Goal: Task Accomplishment & Management: Manage account settings

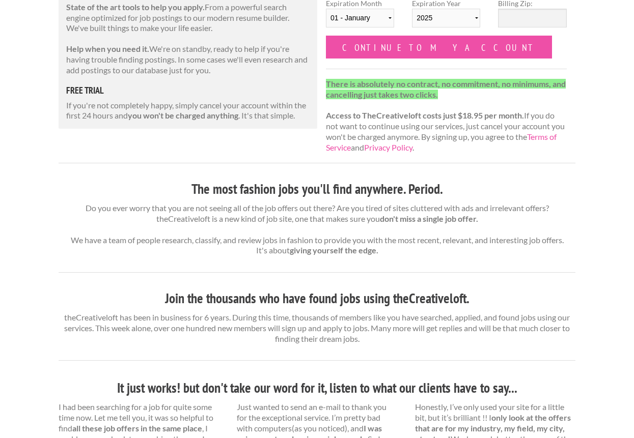
scroll to position [160, 0]
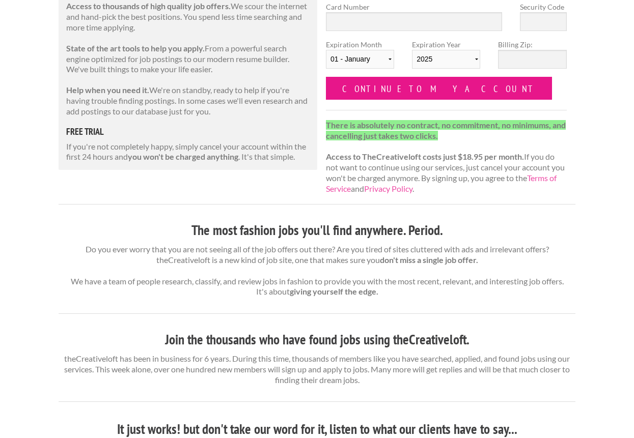
click at [431, 93] on input "Continue to my account" at bounding box center [439, 88] width 226 height 23
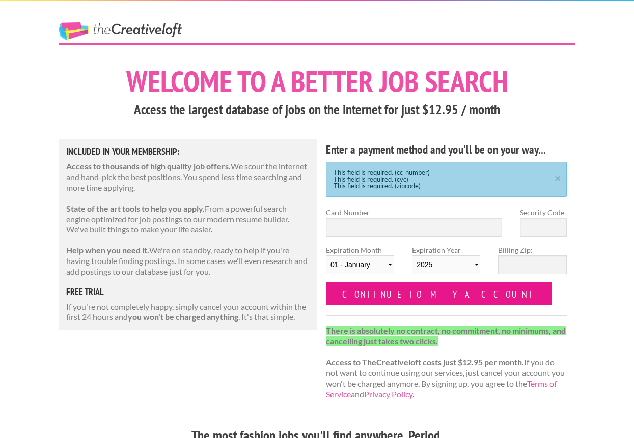
click at [386, 293] on input "Continue to my account" at bounding box center [439, 294] width 226 height 23
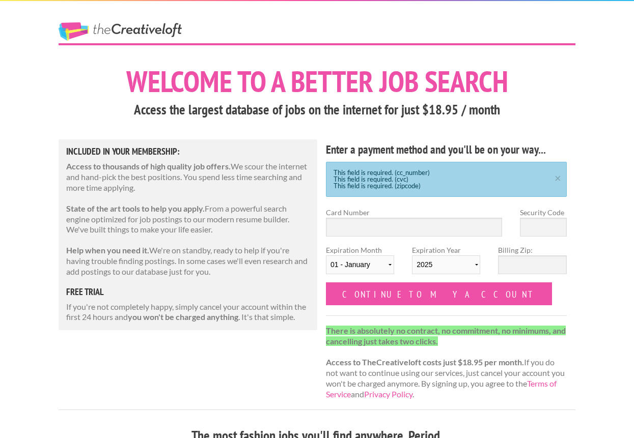
click at [115, 32] on link "The Creative Loft" at bounding box center [120, 31] width 123 height 18
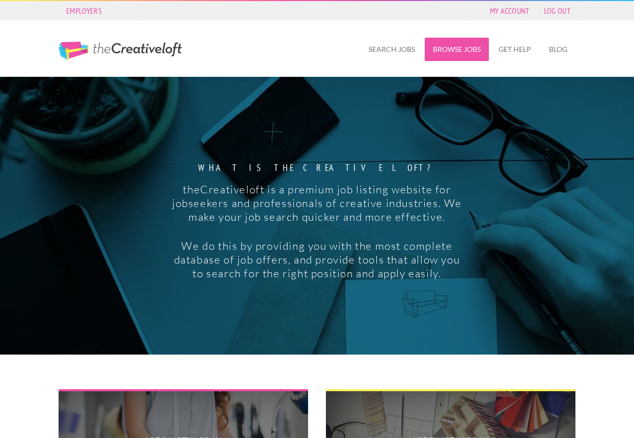
click at [457, 44] on link "Browse Jobs" at bounding box center [457, 49] width 64 height 23
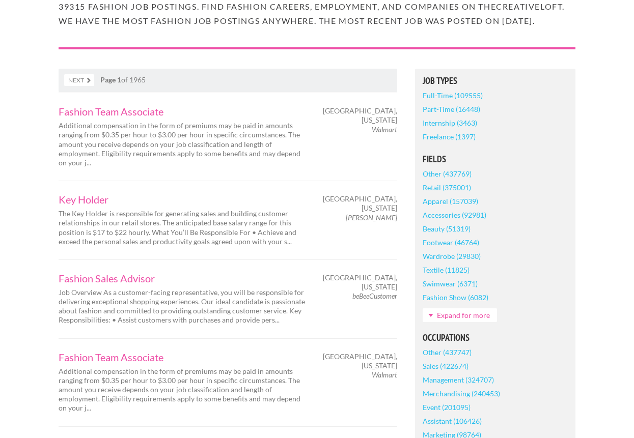
scroll to position [133, 0]
click at [433, 117] on link "Part-Time (16448)" at bounding box center [451, 110] width 58 height 14
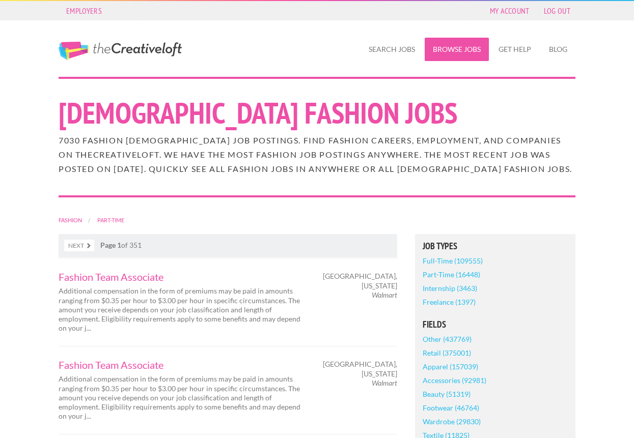
click at [450, 50] on link "Browse Jobs" at bounding box center [457, 49] width 64 height 23
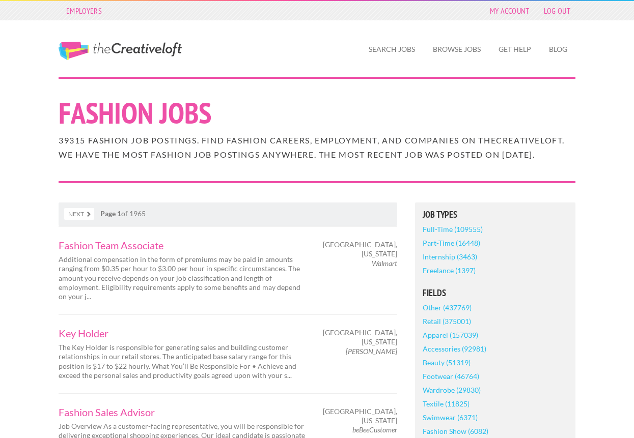
click at [159, 52] on link "The Creative Loft" at bounding box center [120, 51] width 123 height 18
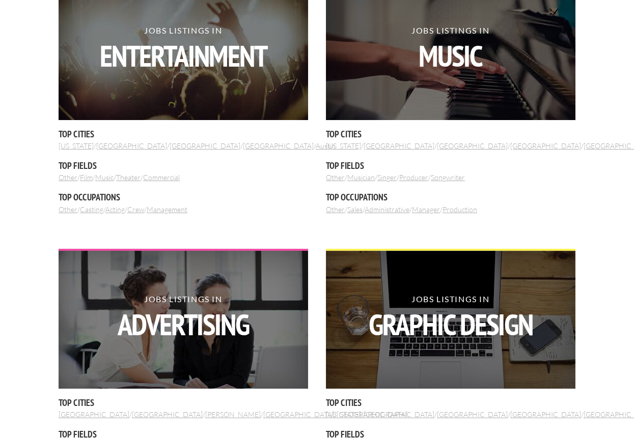
scroll to position [939, 0]
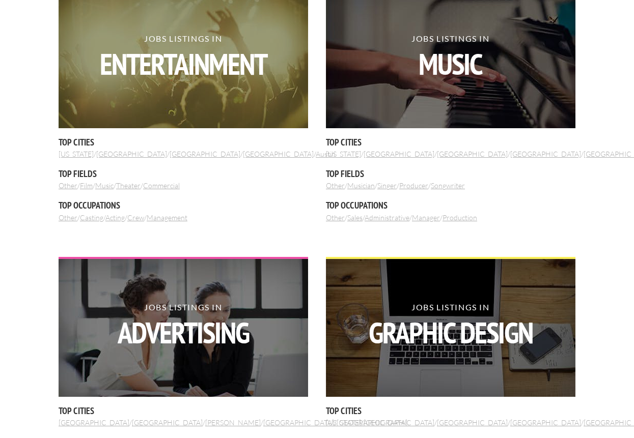
click at [296, 64] on strong "Entertainment" at bounding box center [183, 64] width 249 height 30
click at [168, 86] on img at bounding box center [183, 59] width 249 height 138
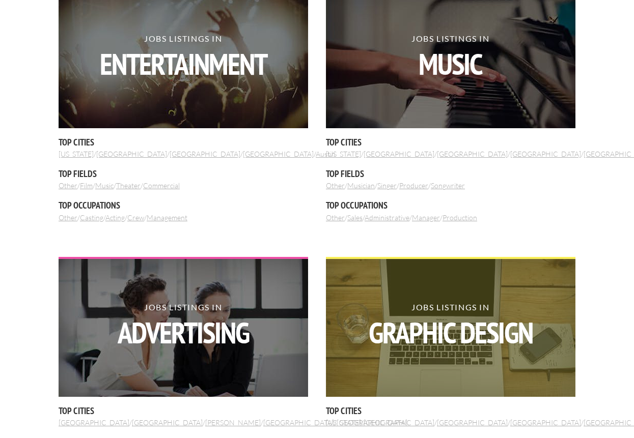
click at [359, 289] on img at bounding box center [450, 328] width 249 height 138
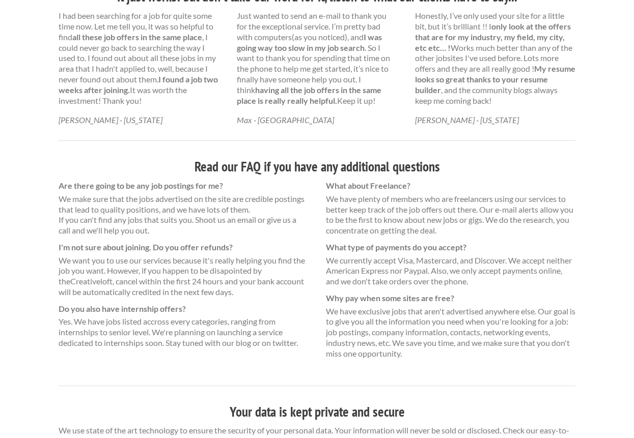
scroll to position [593, 0]
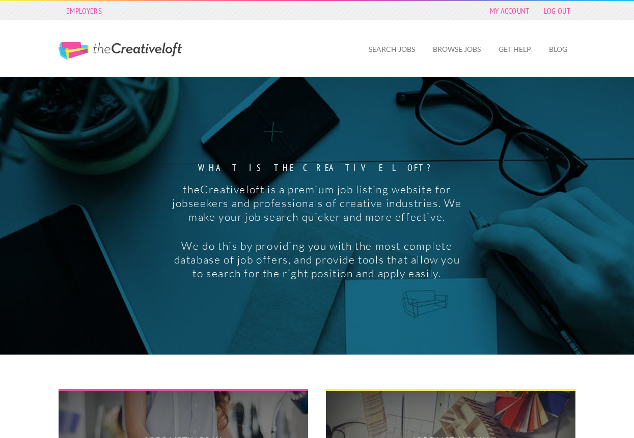
scroll to position [939, 0]
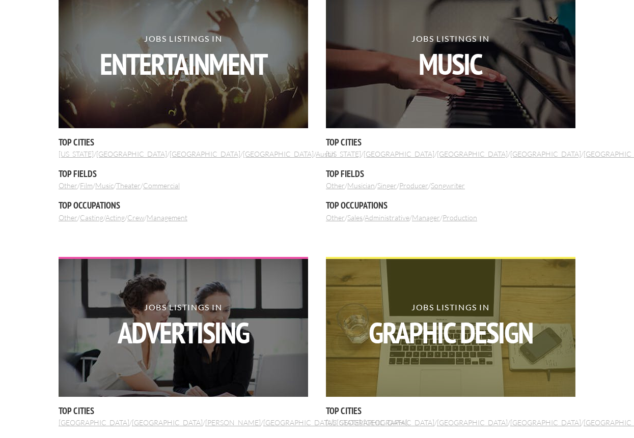
click at [468, 283] on img at bounding box center [450, 328] width 249 height 138
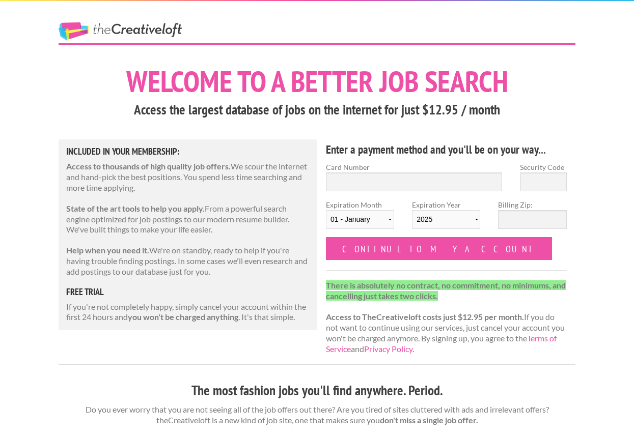
click at [172, 28] on link "The Creative Loft" at bounding box center [120, 31] width 123 height 18
click at [89, 38] on link "The Creative Loft" at bounding box center [120, 31] width 123 height 18
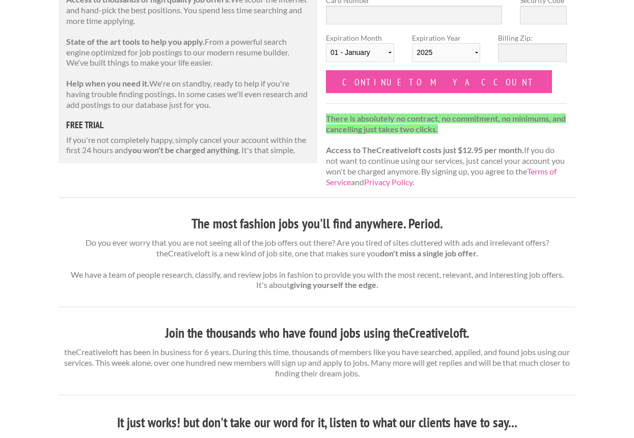
scroll to position [157, 0]
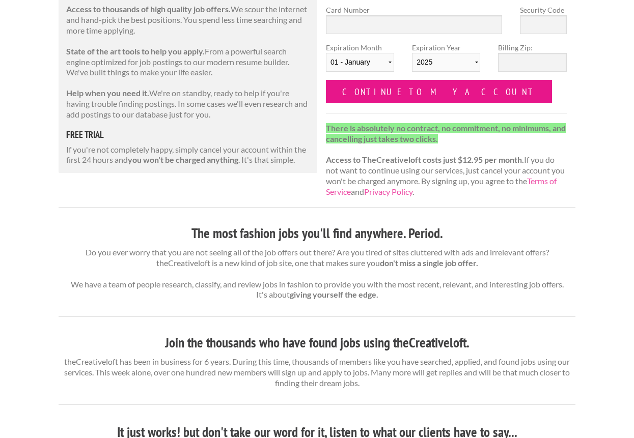
click at [360, 94] on input "Continue to my account" at bounding box center [439, 91] width 226 height 23
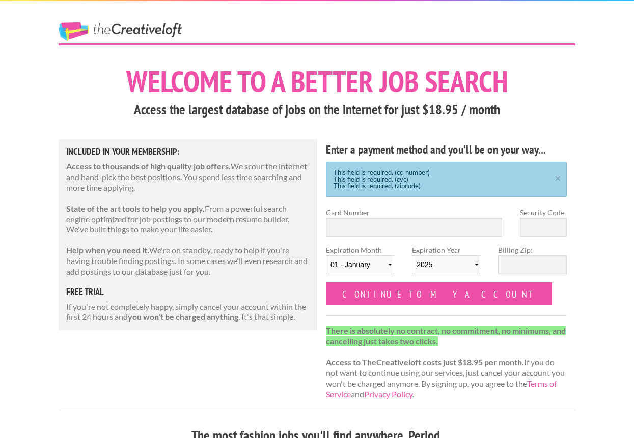
click at [188, 33] on span "The Creative Loft" at bounding box center [139, 32] width 160 height 21
click at [184, 33] on span "The Creative Loft" at bounding box center [139, 32] width 160 height 21
click at [177, 33] on link "The Creative Loft" at bounding box center [120, 31] width 123 height 18
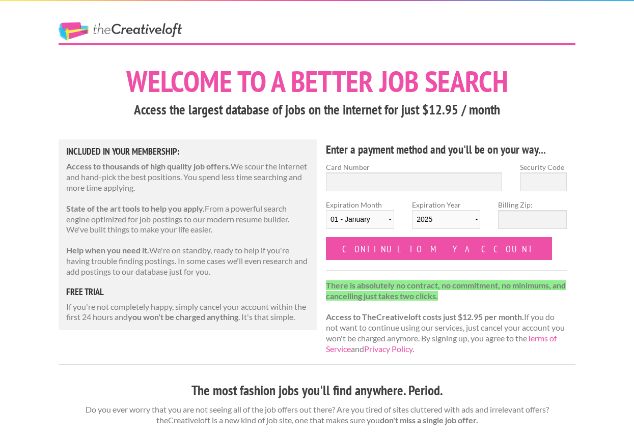
click at [102, 32] on link "The Creative Loft" at bounding box center [120, 31] width 123 height 18
click at [158, 47] on div at bounding box center [317, 53] width 534 height 21
click at [170, 26] on link "The Creative Loft" at bounding box center [120, 31] width 123 height 18
click at [109, 27] on link "The Creative Loft" at bounding box center [120, 31] width 123 height 18
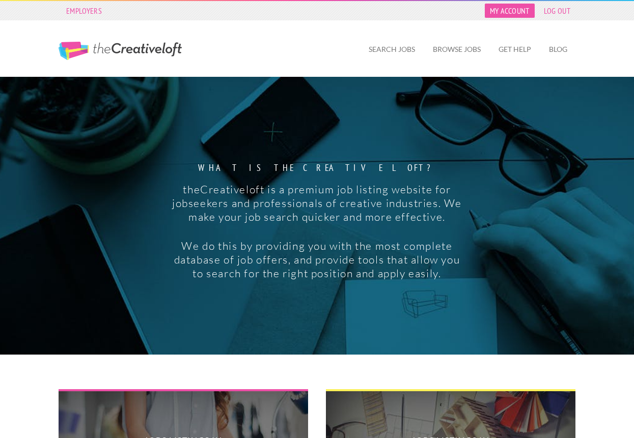
click at [510, 17] on link "My Account" at bounding box center [510, 11] width 50 height 14
click at [547, 10] on link "Log Out" at bounding box center [557, 11] width 37 height 14
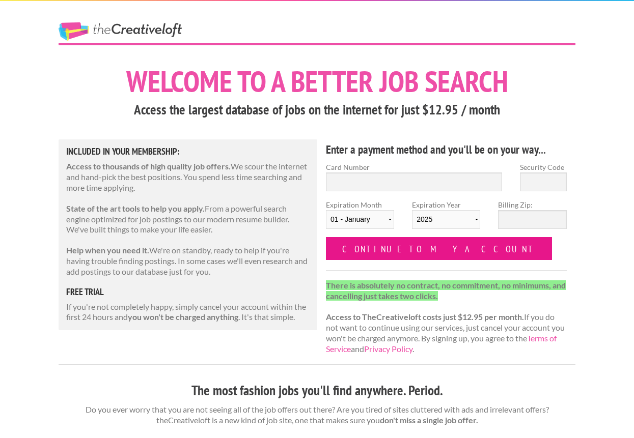
click at [432, 243] on input "Continue to my account" at bounding box center [439, 248] width 226 height 23
